Goal: Task Accomplishment & Management: Manage account settings

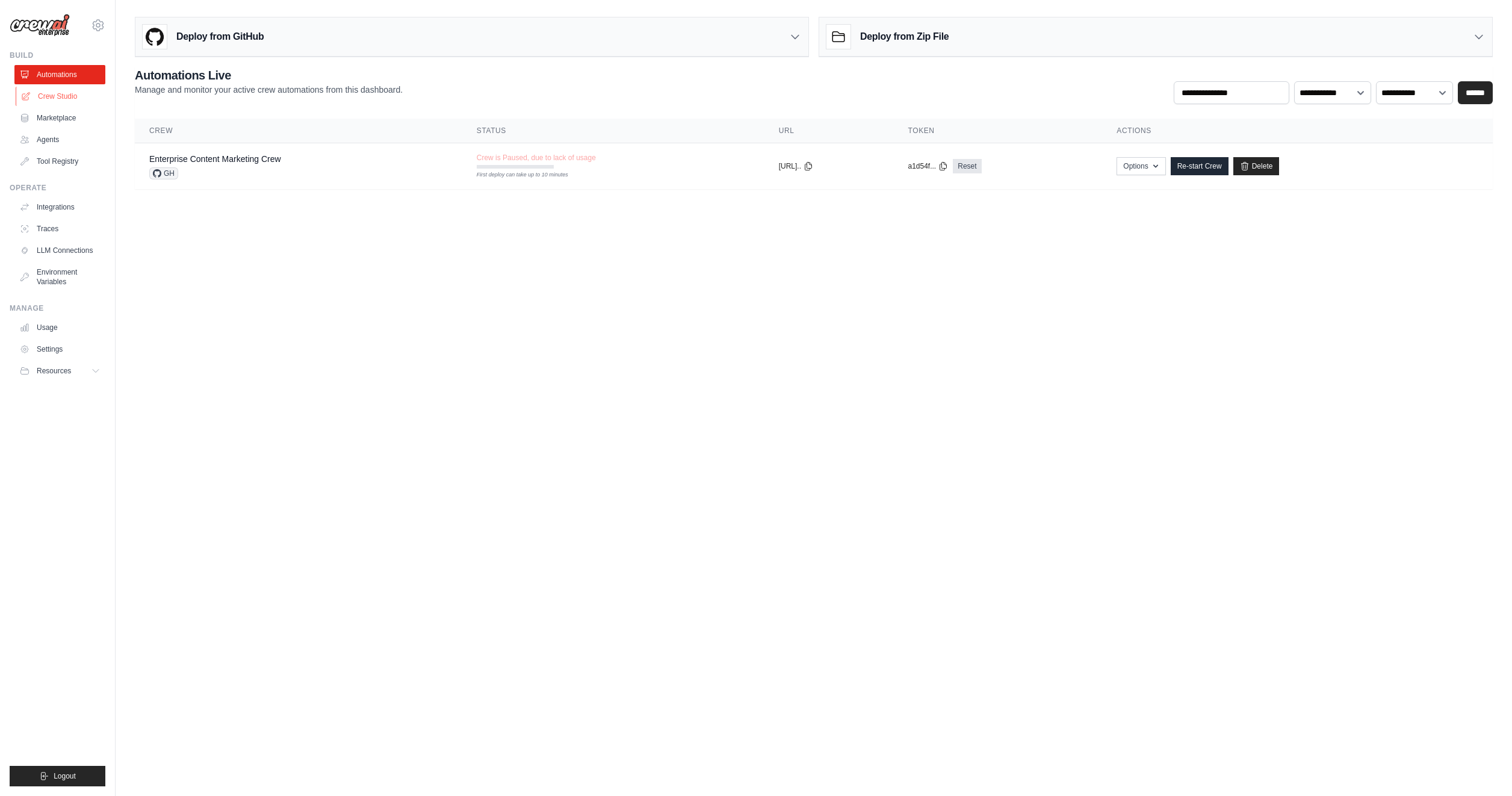
click at [64, 97] on link "Crew Studio" at bounding box center [61, 97] width 91 height 19
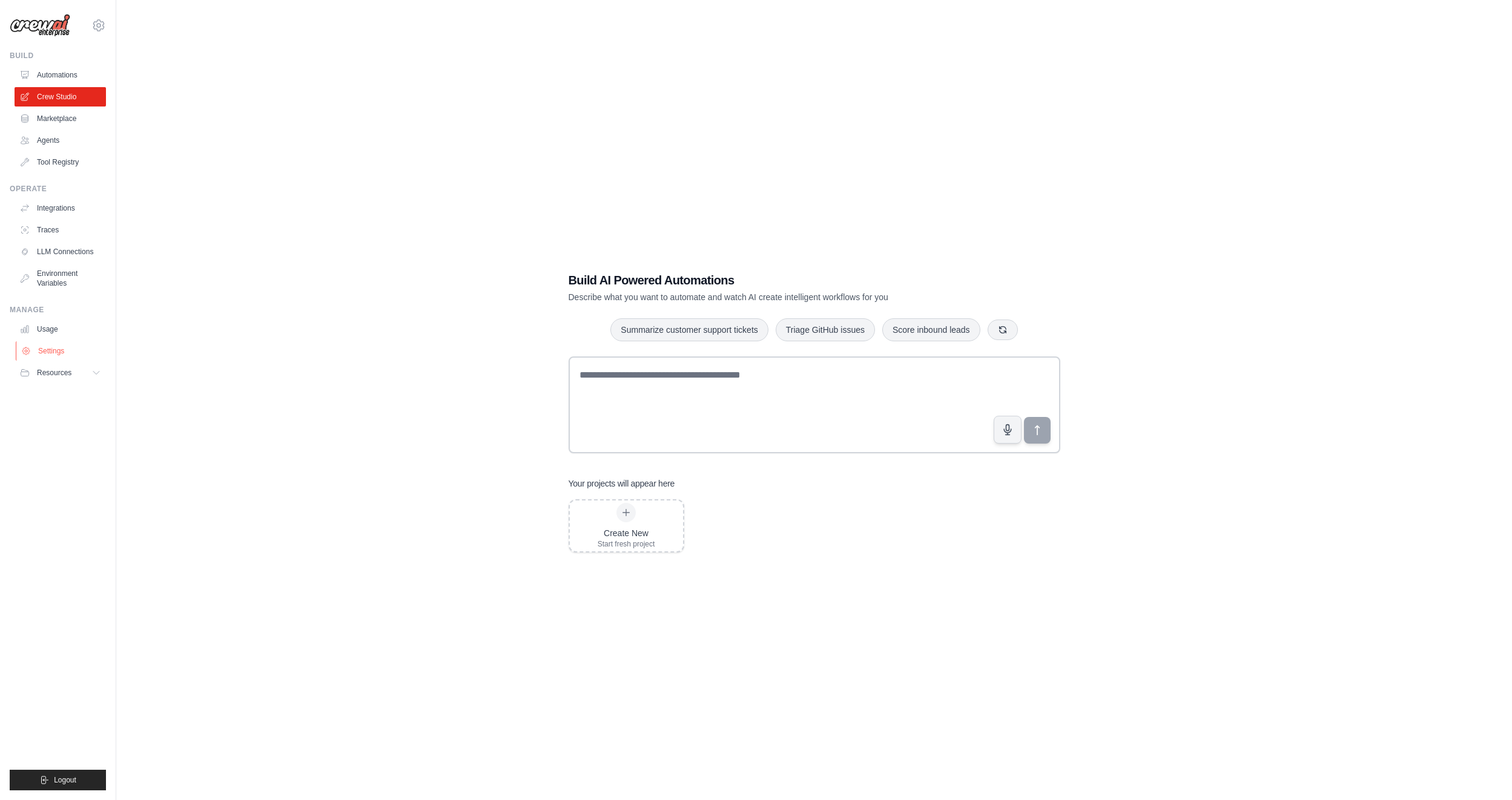
click at [51, 352] on link "Settings" at bounding box center [61, 351] width 91 height 20
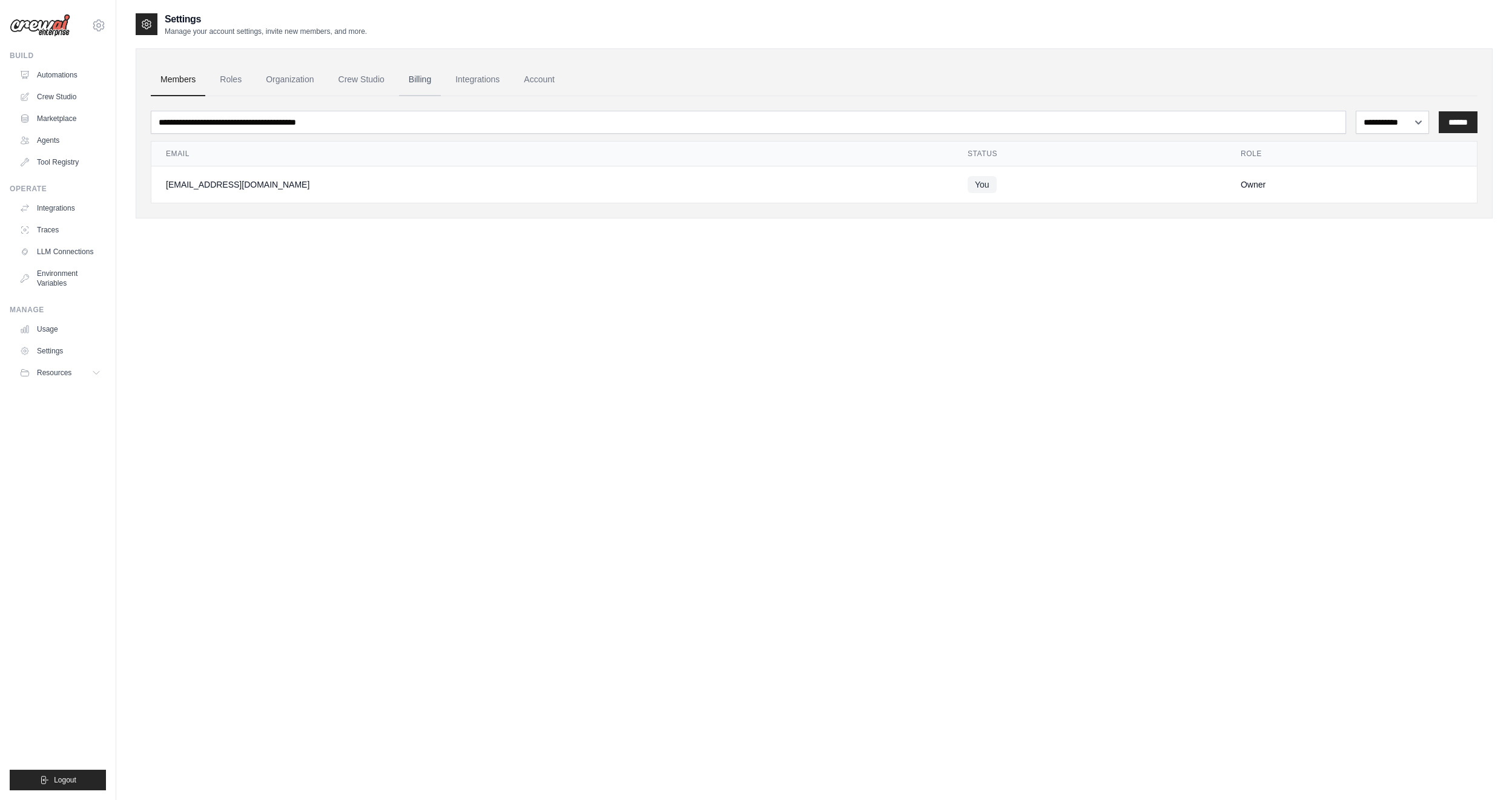
click at [410, 84] on link "Billing" at bounding box center [420, 80] width 42 height 33
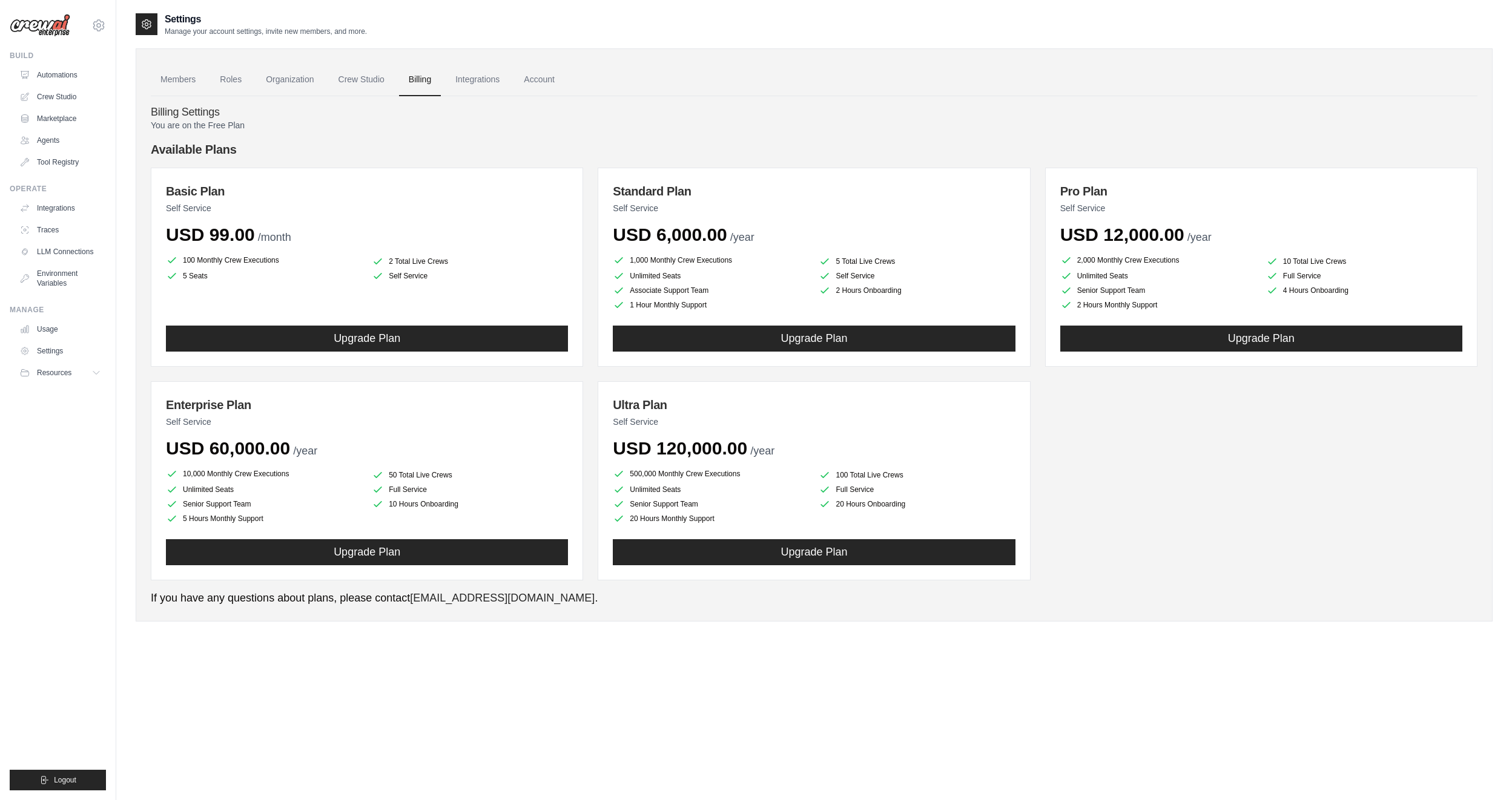
click at [484, 712] on div "Settings Manage your account settings, invite new members, and more. Members Ro…" at bounding box center [814, 412] width 1357 height 800
click at [678, 697] on div "Settings Manage your account settings, invite new members, and more. Members Ro…" at bounding box center [814, 412] width 1357 height 800
click at [63, 53] on div "Build" at bounding box center [57, 55] width 96 height 10
click at [63, 71] on link "Automations" at bounding box center [61, 75] width 91 height 20
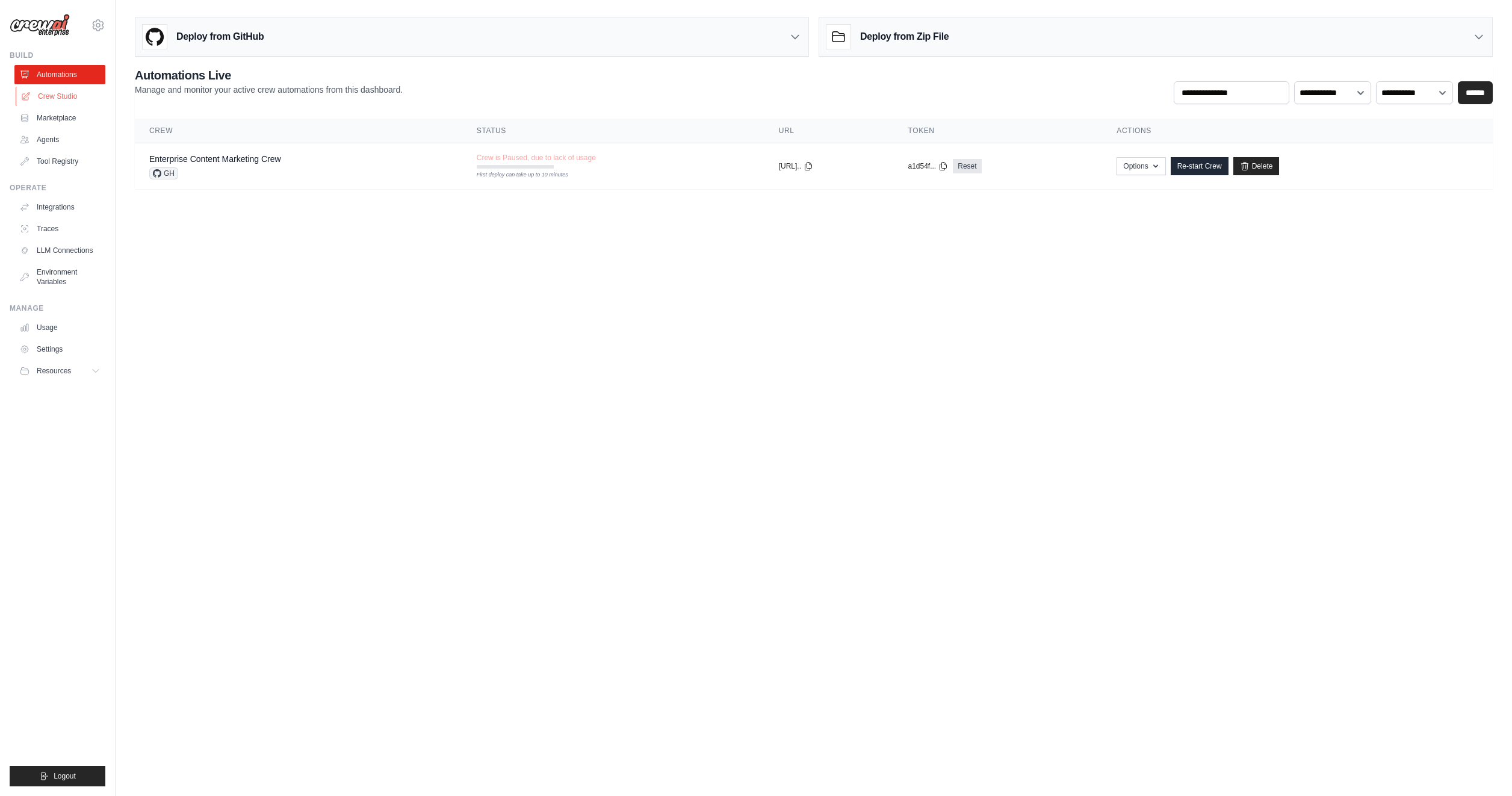
click at [55, 91] on link "Crew Studio" at bounding box center [61, 97] width 91 height 19
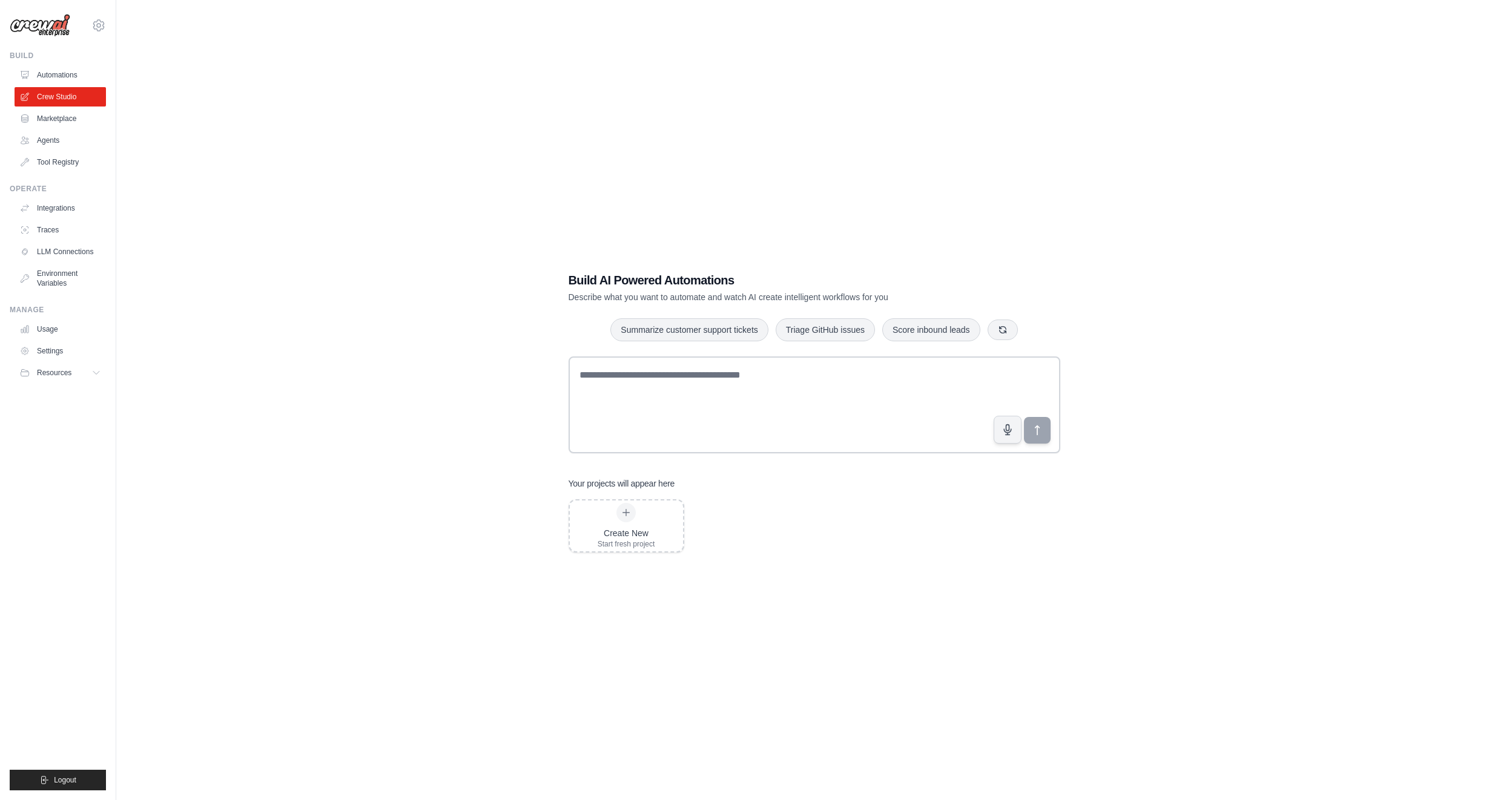
click at [786, 501] on div "Create New Start fresh project" at bounding box center [814, 526] width 492 height 54
click at [464, 438] on div "Build AI Powered Automations Describe what you want to automate and watch AI cr…" at bounding box center [814, 412] width 1357 height 800
click at [44, 346] on link "Settings" at bounding box center [61, 351] width 91 height 20
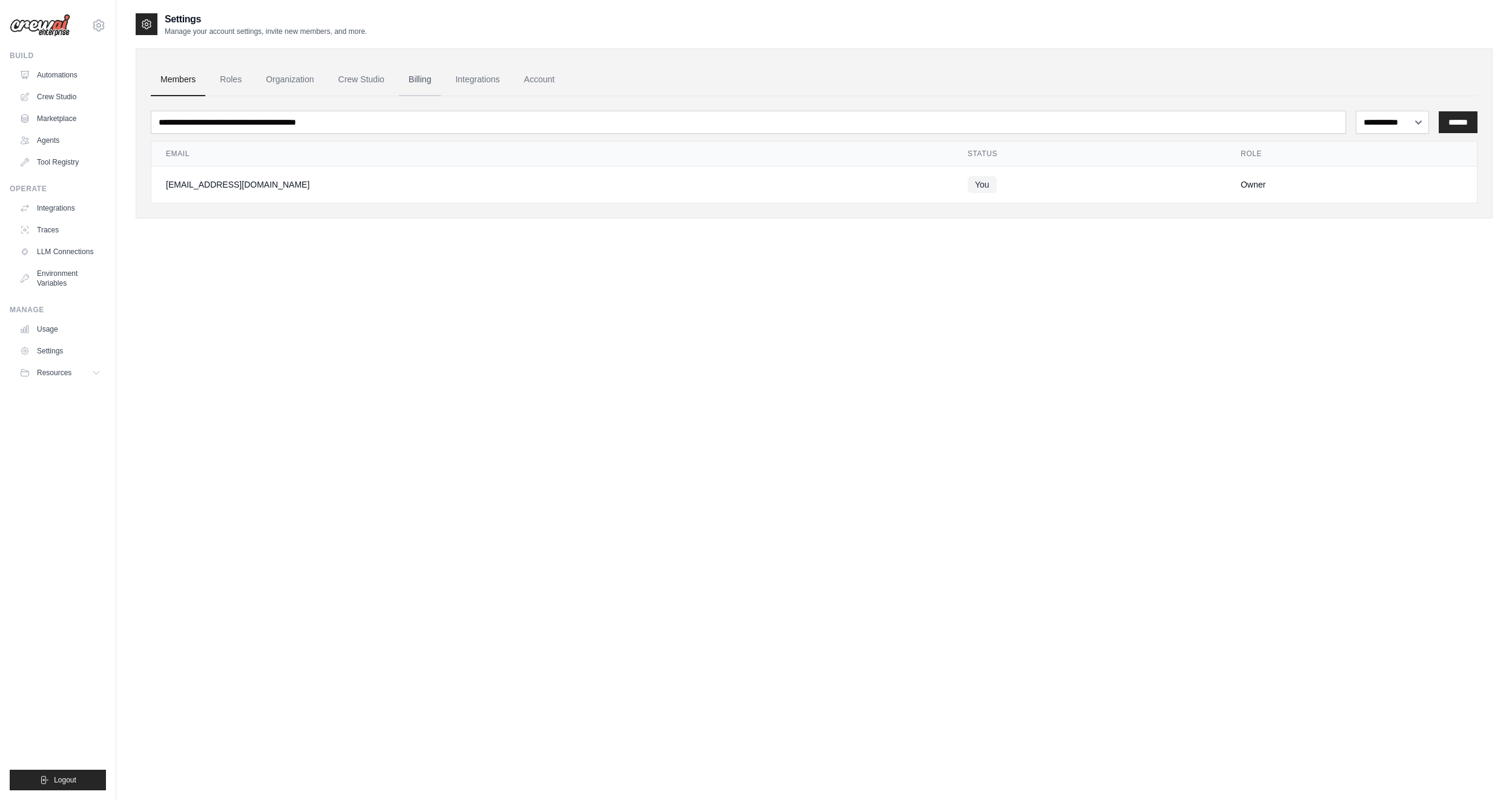
click at [413, 77] on link "Billing" at bounding box center [420, 80] width 42 height 33
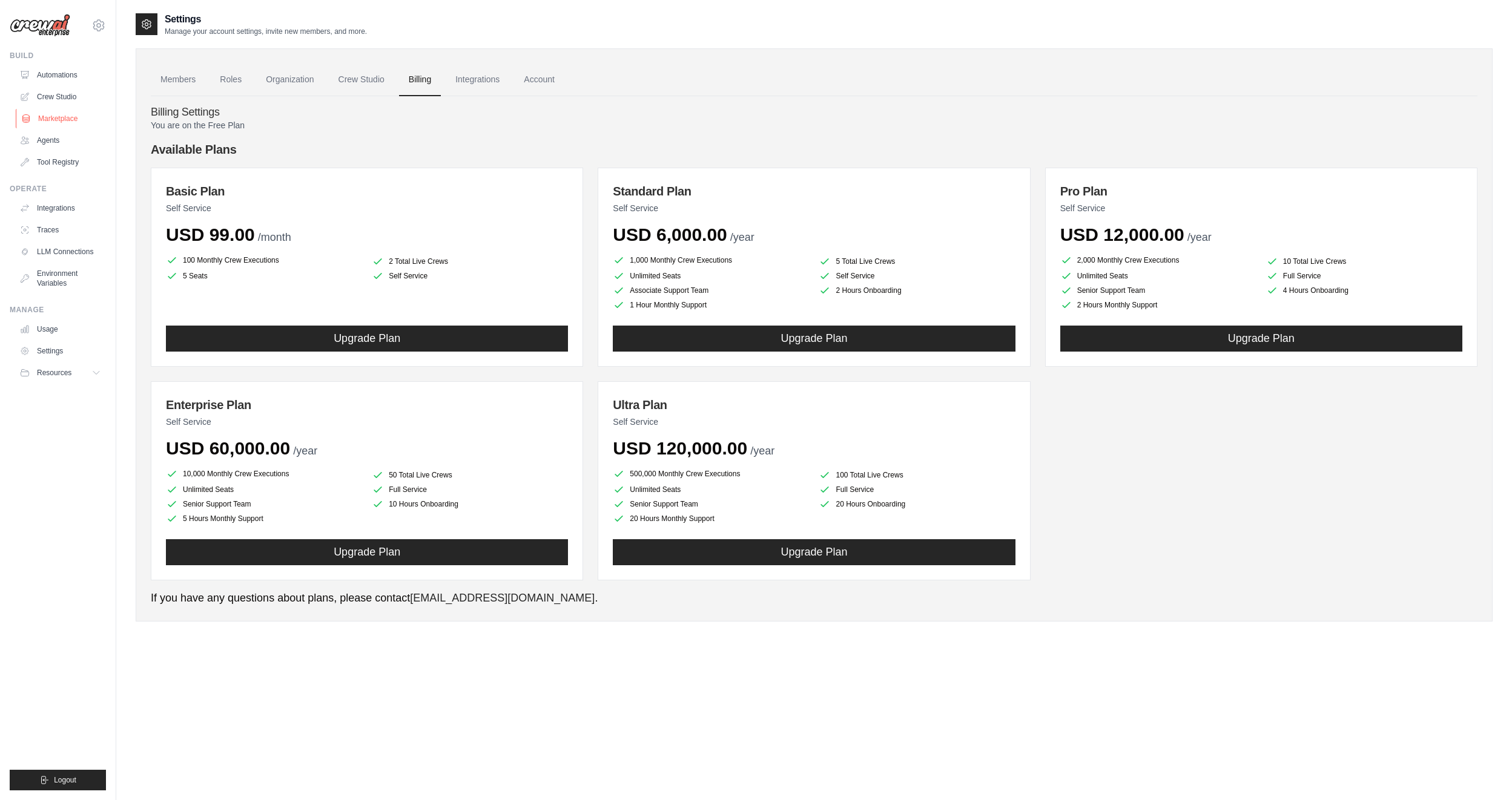
click at [56, 127] on link "Marketplace" at bounding box center [61, 119] width 91 height 20
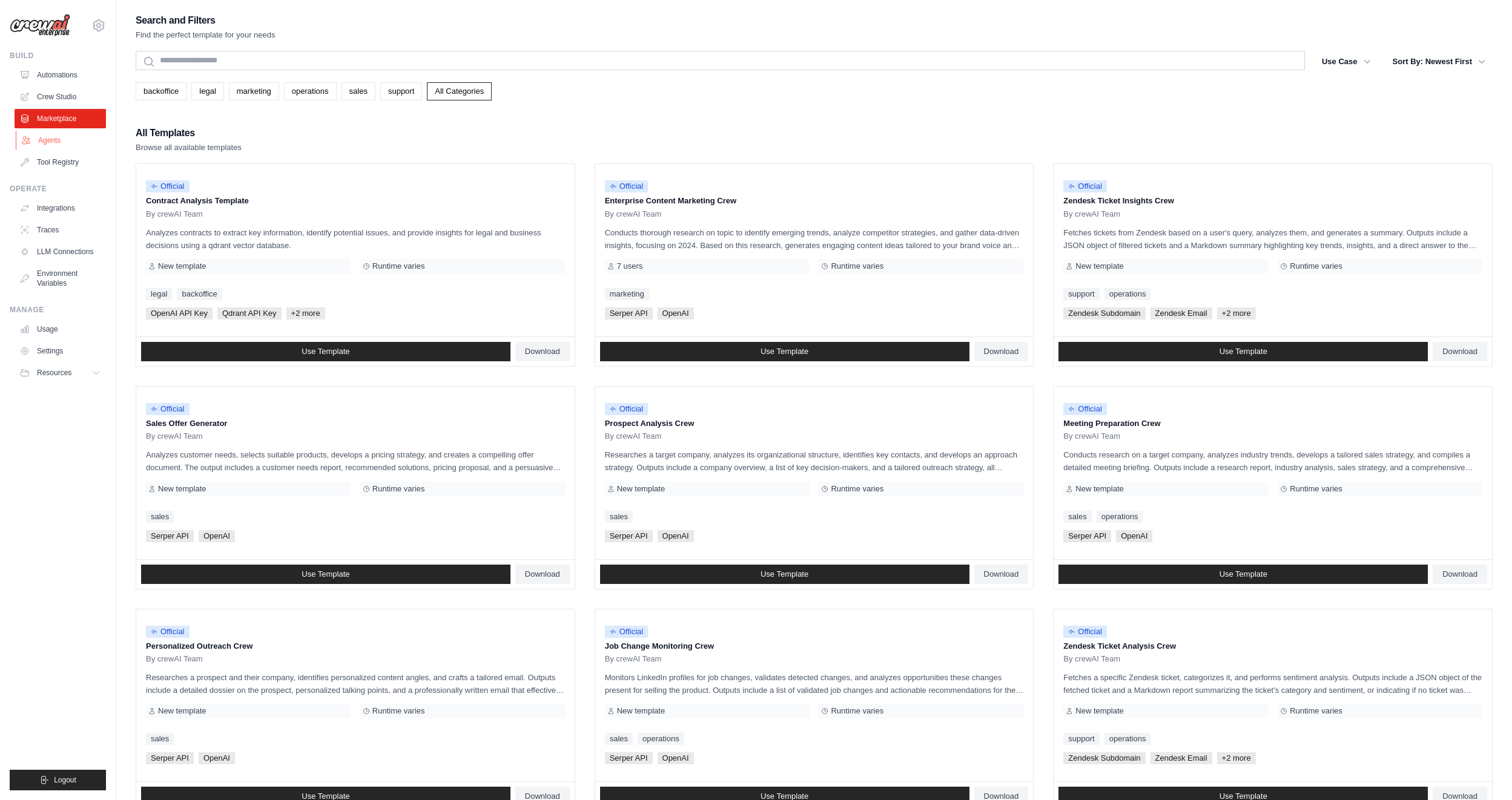
click at [55, 136] on link "Agents" at bounding box center [61, 140] width 91 height 20
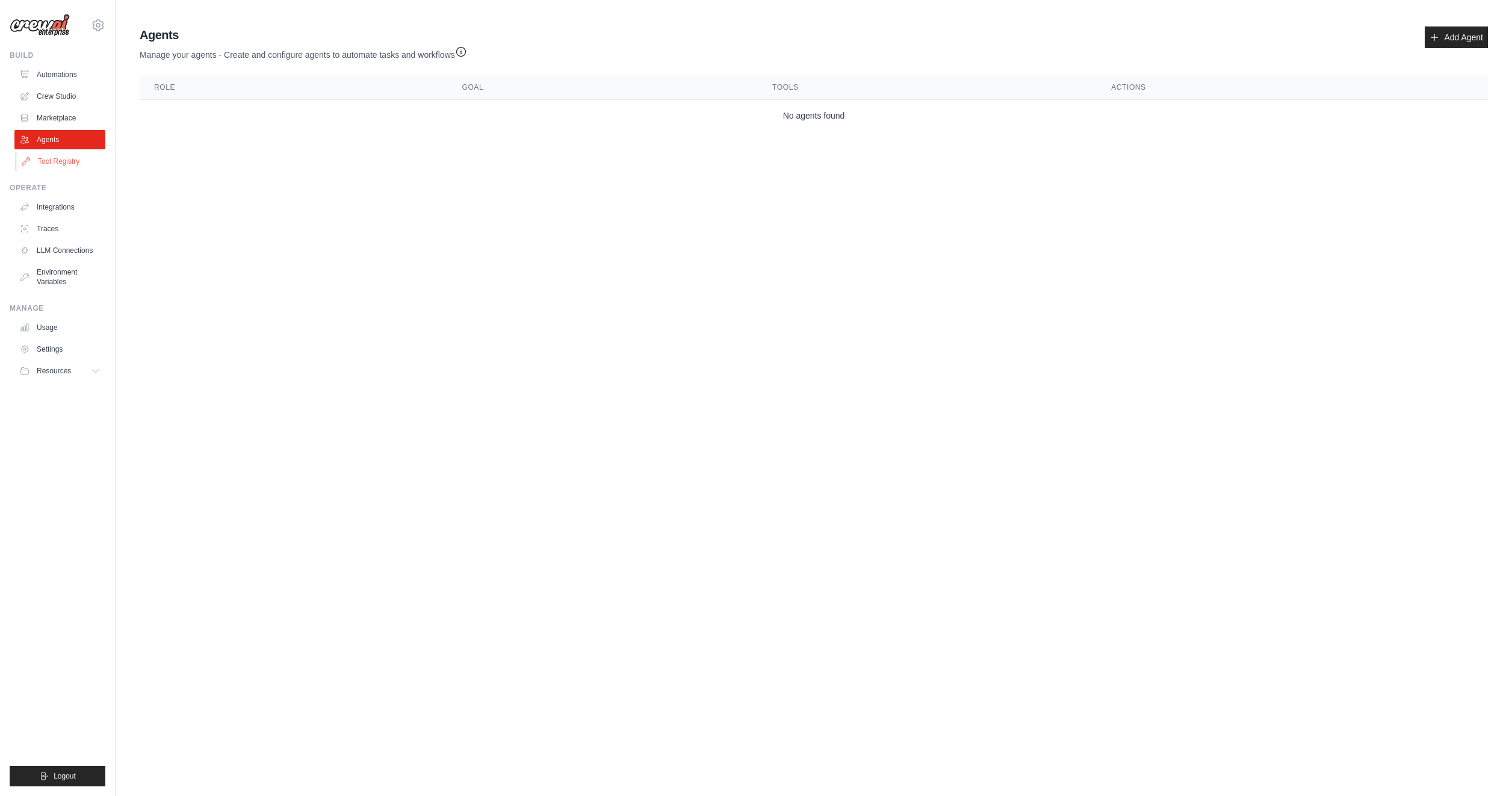
click at [59, 164] on link "Tool Registry" at bounding box center [61, 162] width 91 height 19
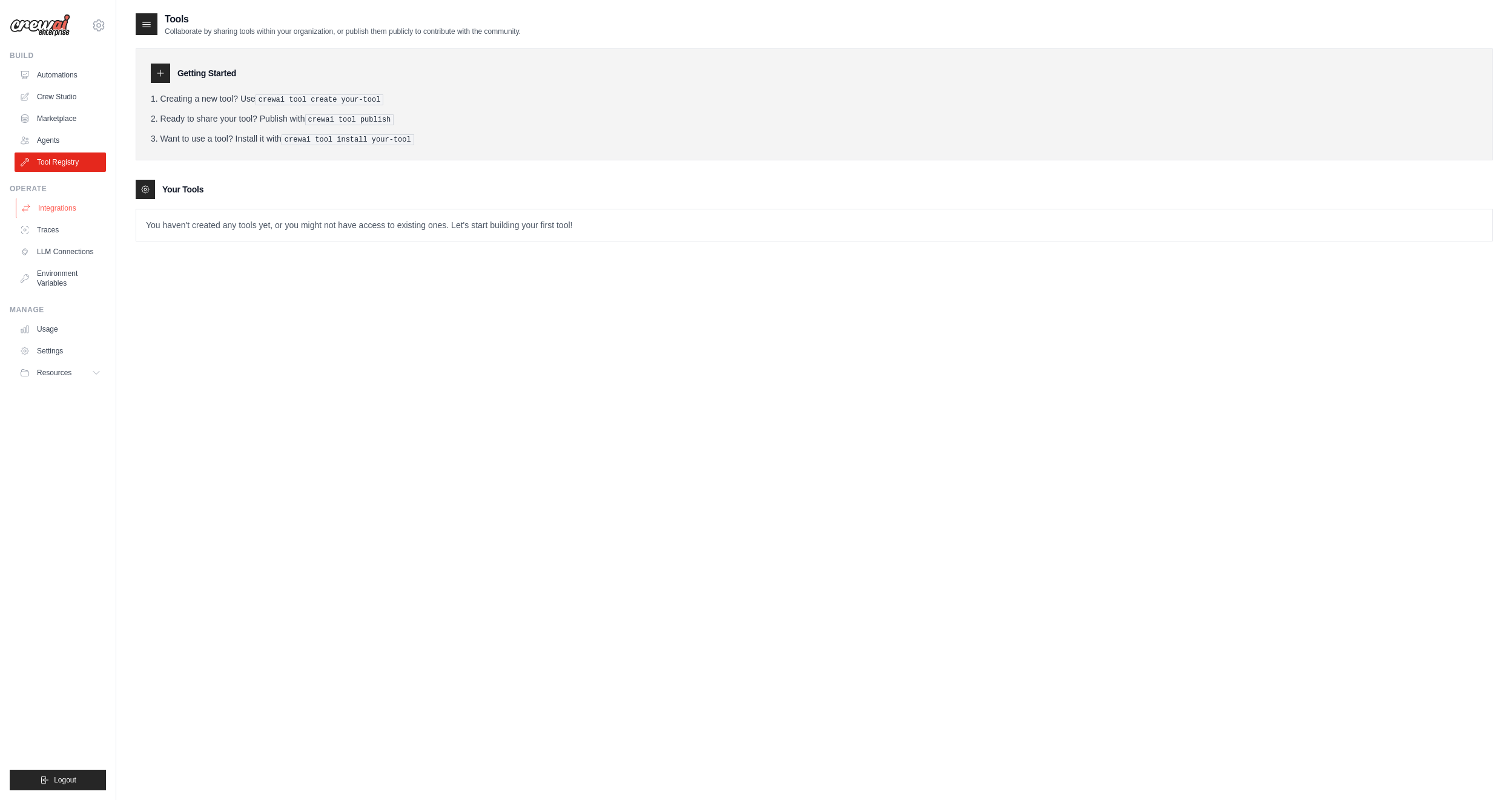
click at [54, 214] on link "Integrations" at bounding box center [61, 208] width 91 height 20
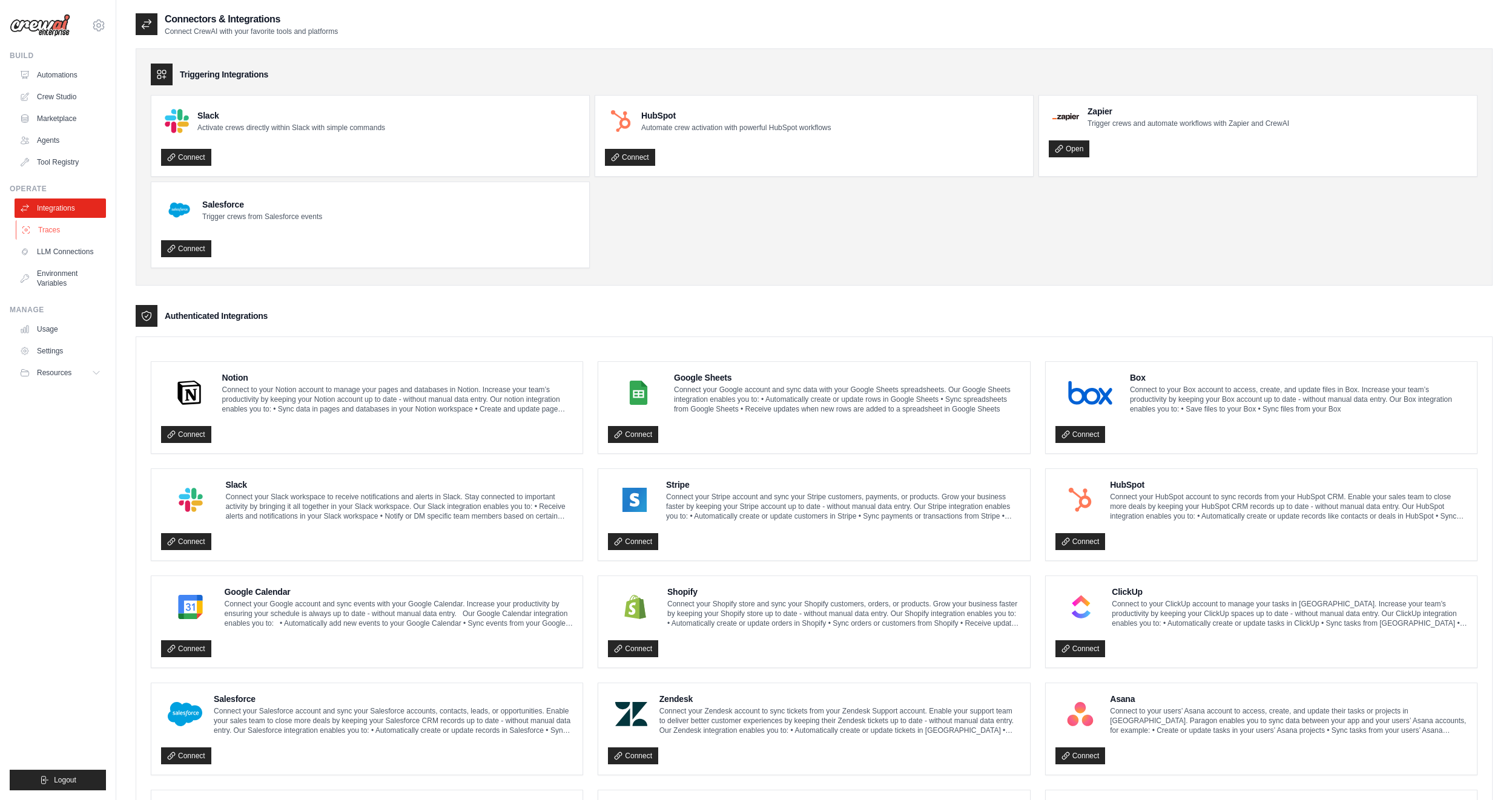
click at [48, 228] on link "Traces" at bounding box center [61, 230] width 91 height 20
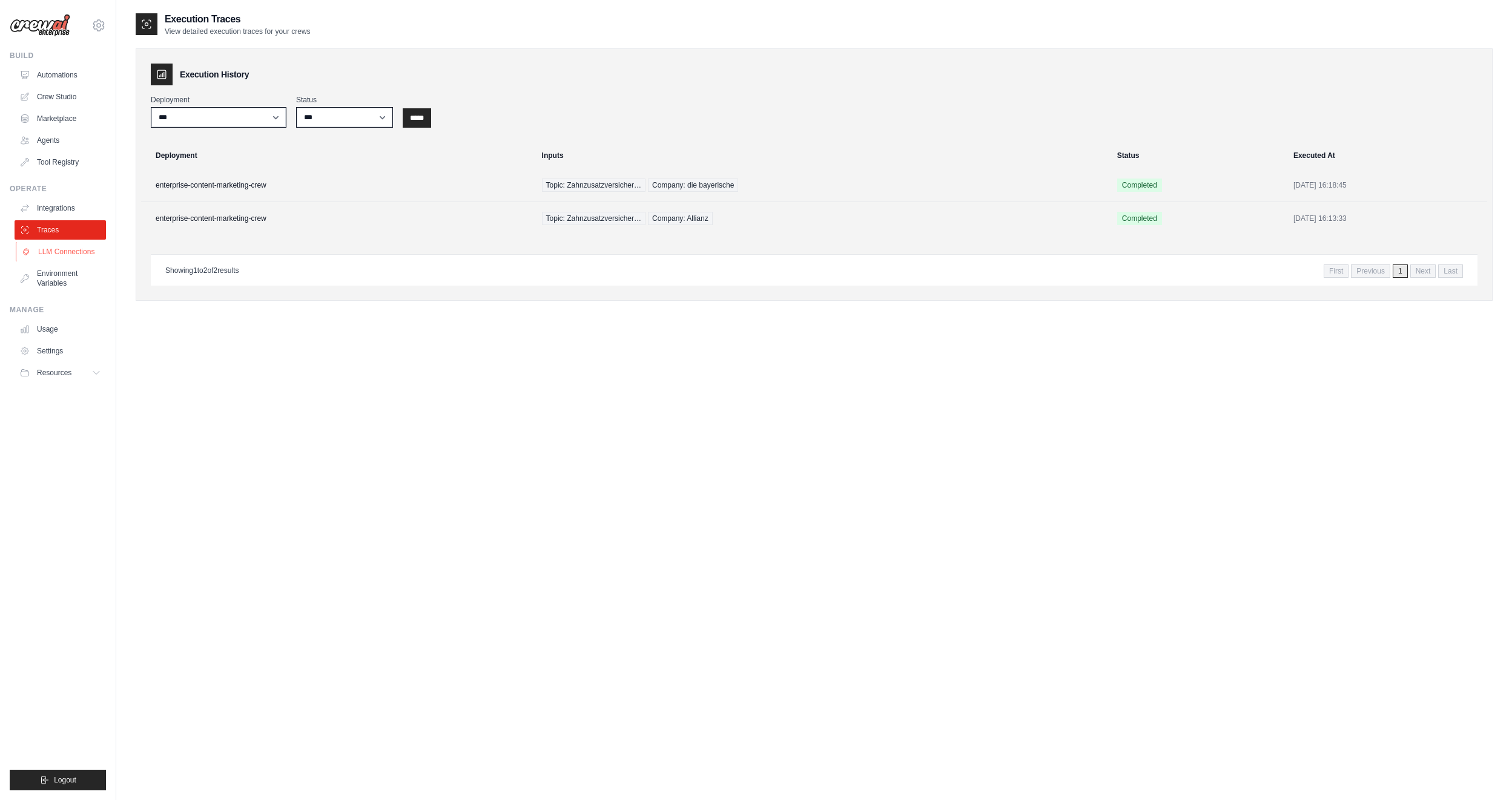
click at [48, 255] on link "LLM Connections" at bounding box center [61, 252] width 91 height 20
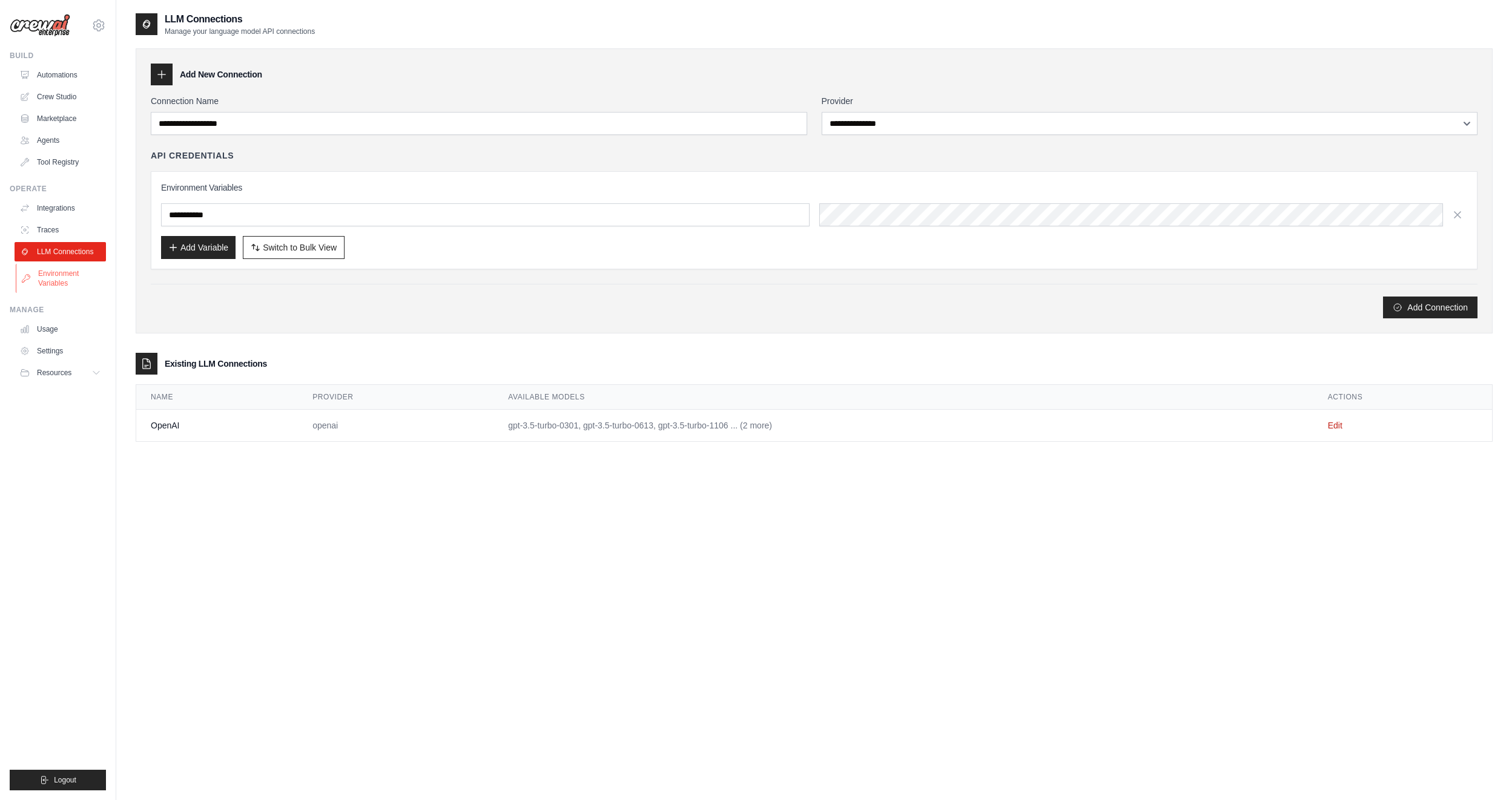
click at [48, 281] on link "Environment Variables" at bounding box center [61, 278] width 91 height 29
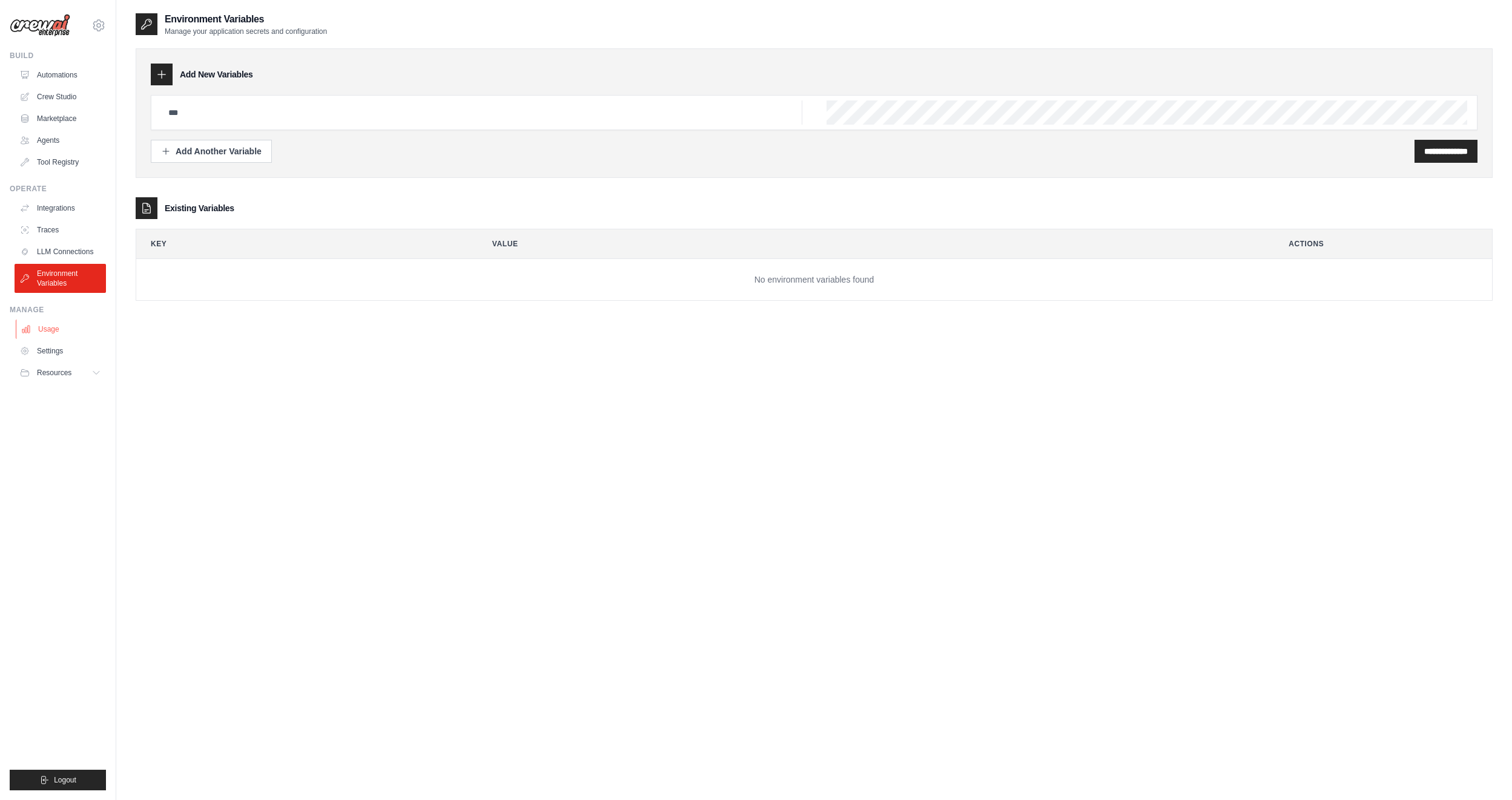
click at [49, 331] on link "Usage" at bounding box center [61, 330] width 91 height 20
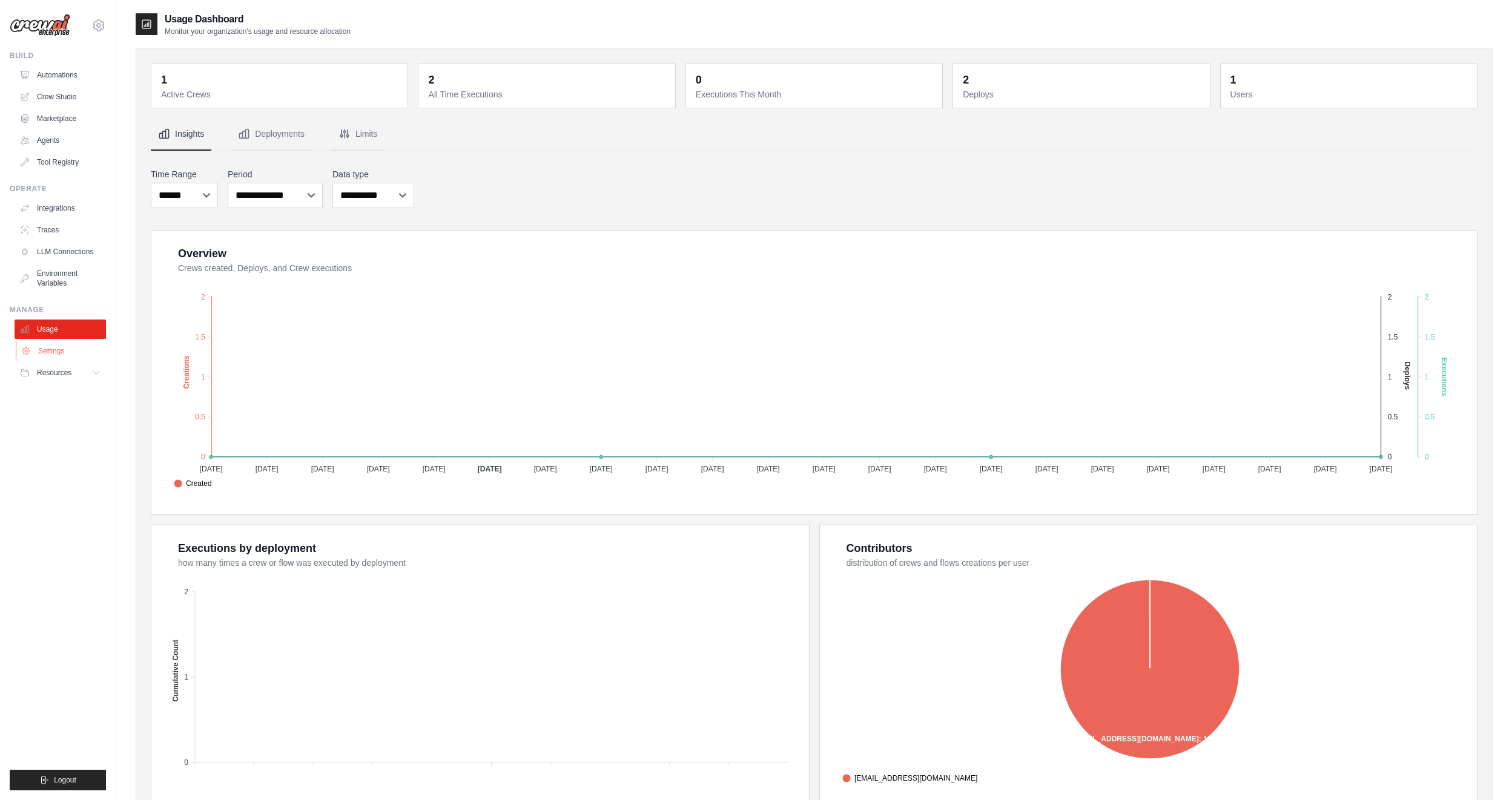
click at [54, 352] on link "Settings" at bounding box center [61, 351] width 91 height 20
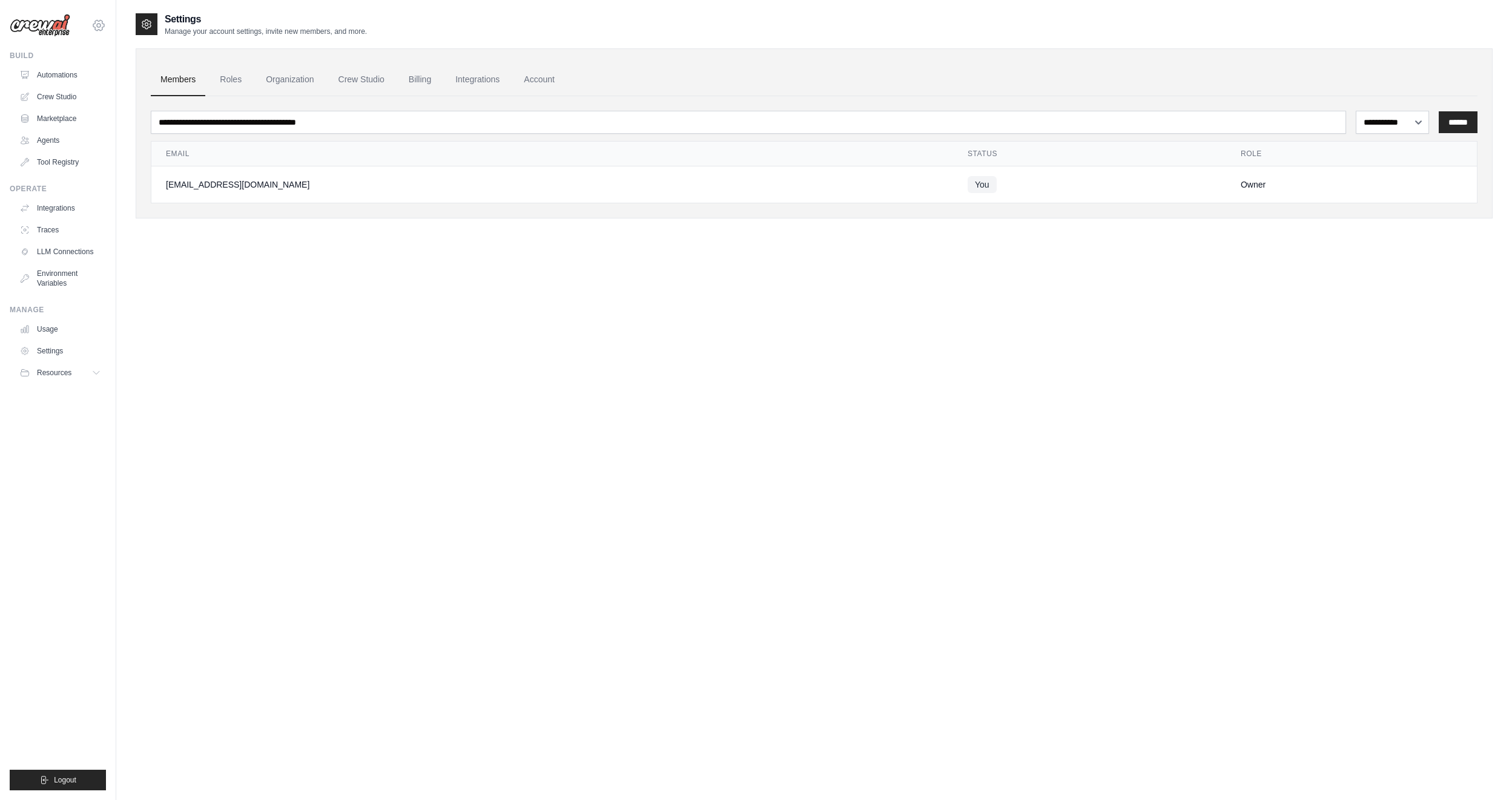
click at [102, 25] on icon at bounding box center [99, 25] width 14 height 14
click at [104, 50] on div "[EMAIL_ADDRESS][DOMAIN_NAME]" at bounding box center [99, 52] width 87 height 12
click at [63, 89] on link "Settings" at bounding box center [99, 82] width 106 height 22
click at [543, 78] on link "Account" at bounding box center [539, 80] width 50 height 33
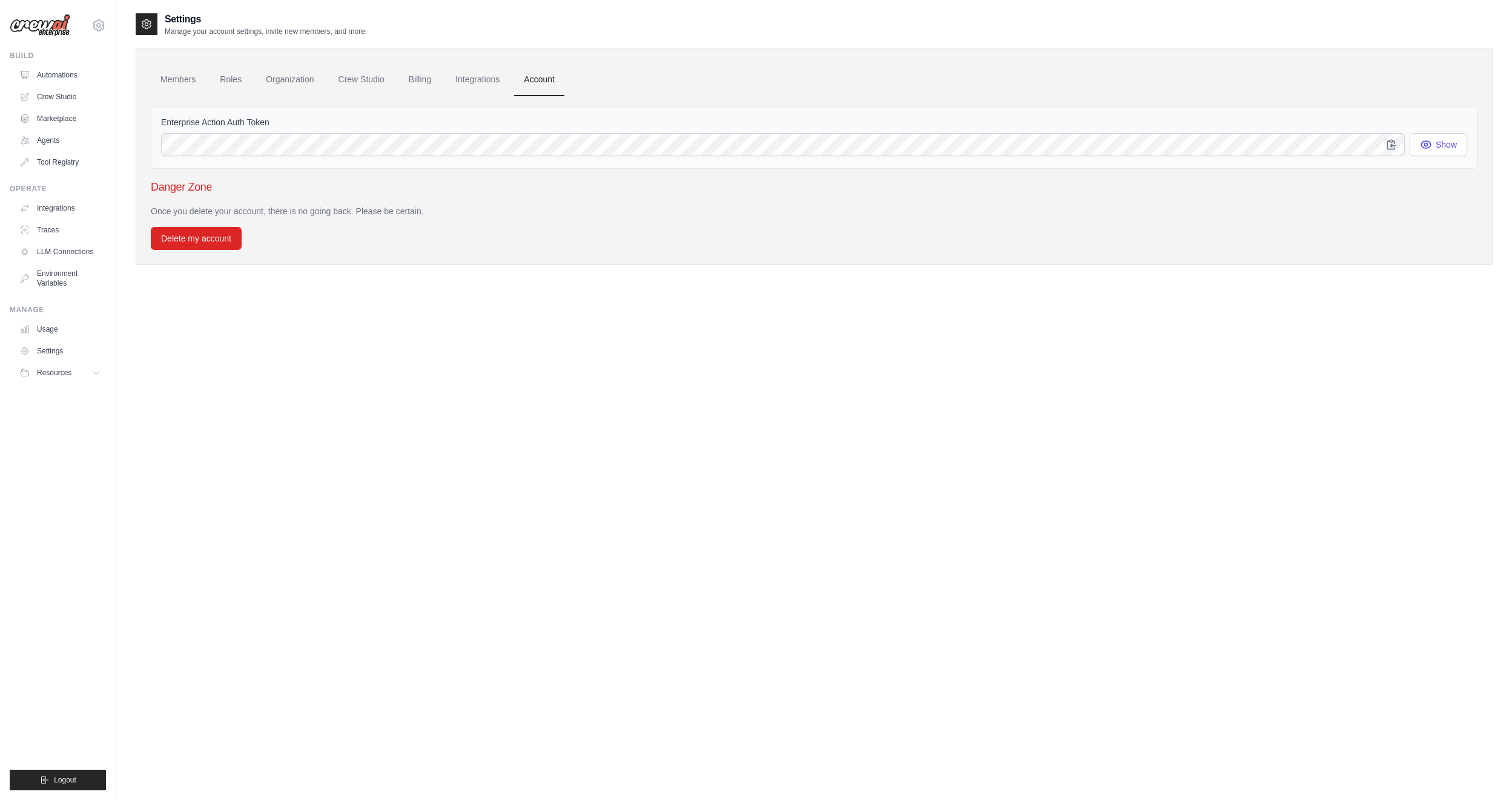
click at [450, 570] on div "Settings Manage your account settings, invite new members, and more. Members Ro…" at bounding box center [814, 412] width 1357 height 800
click at [168, 72] on link "Members" at bounding box center [178, 80] width 54 height 33
